Goal: Contribute content

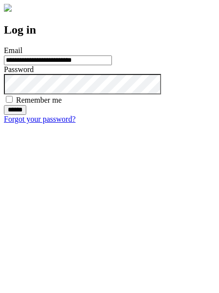
type input "**********"
click at [26, 115] on input "******" at bounding box center [15, 110] width 22 height 10
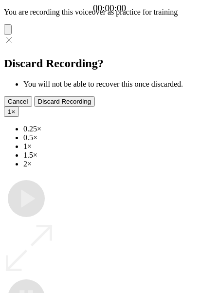
type input "**********"
